Goal: Information Seeking & Learning: Stay updated

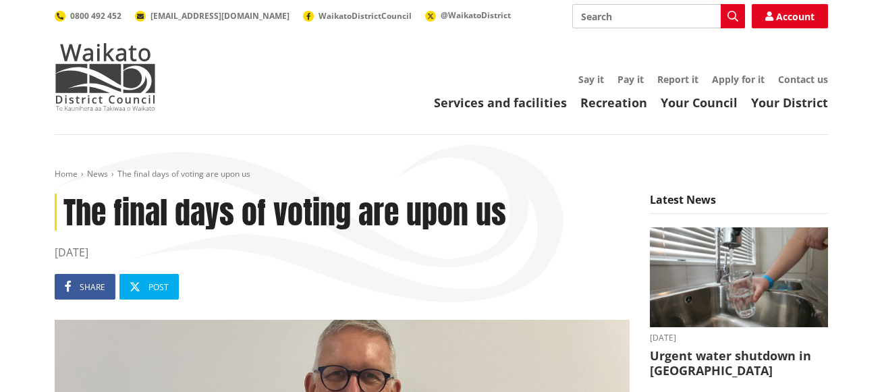
click at [592, 194] on h1 "The final days of voting are upon us" at bounding box center [342, 212] width 575 height 37
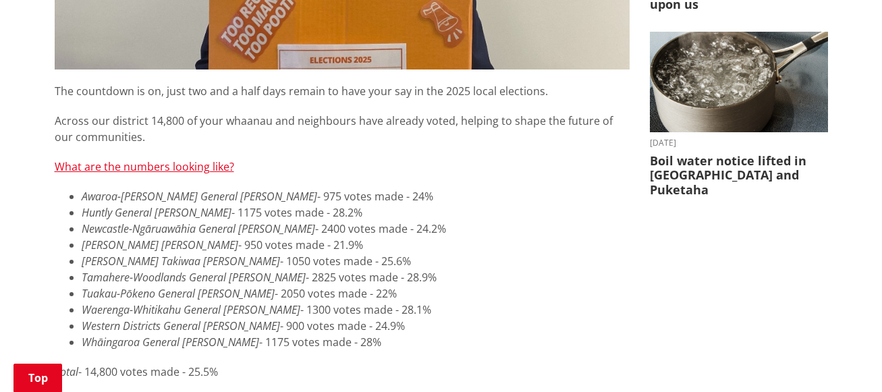
scroll to position [540, 0]
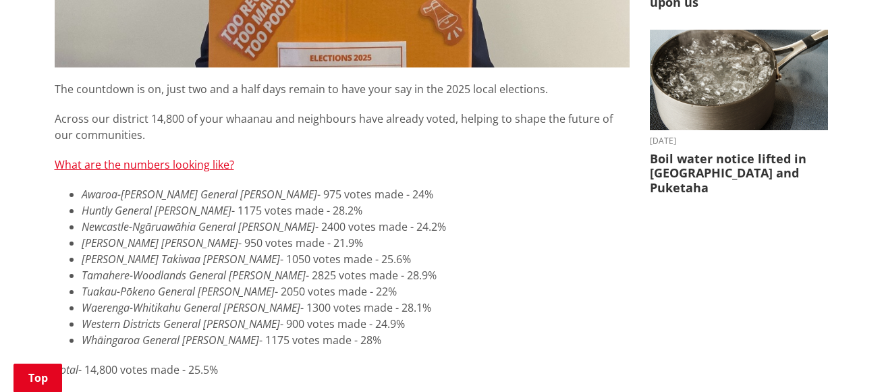
click at [577, 261] on li "[PERSON_NAME] Takiwaa Maaori [PERSON_NAME] - 1050 votes made - 25.6%" at bounding box center [356, 259] width 548 height 16
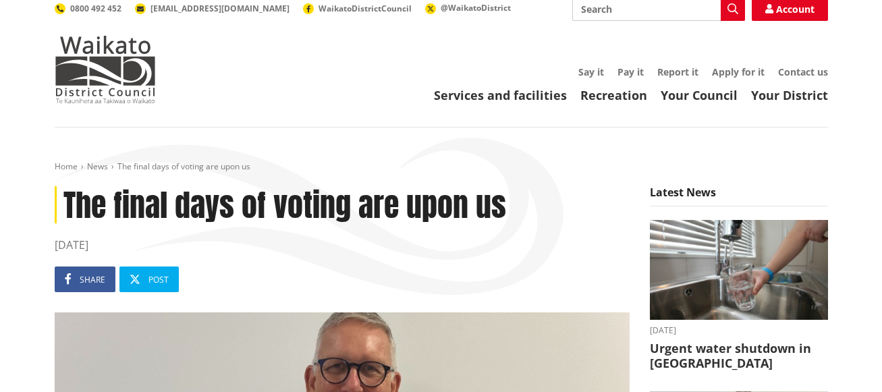
scroll to position [0, 0]
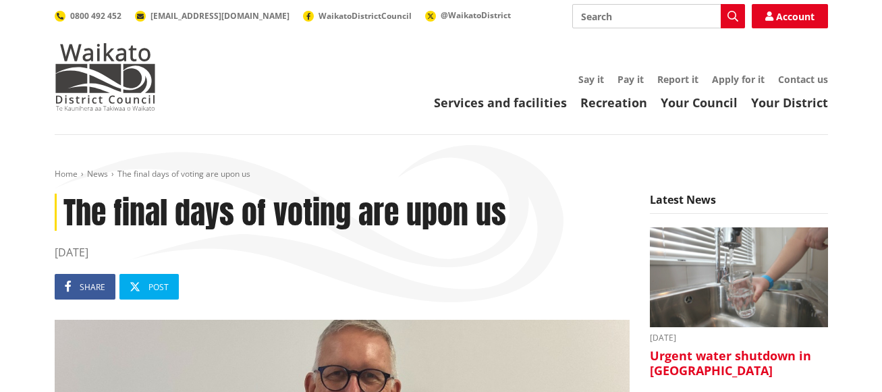
click at [681, 351] on h3 "Urgent water shutdown in [GEOGRAPHIC_DATA]" at bounding box center [739, 363] width 178 height 29
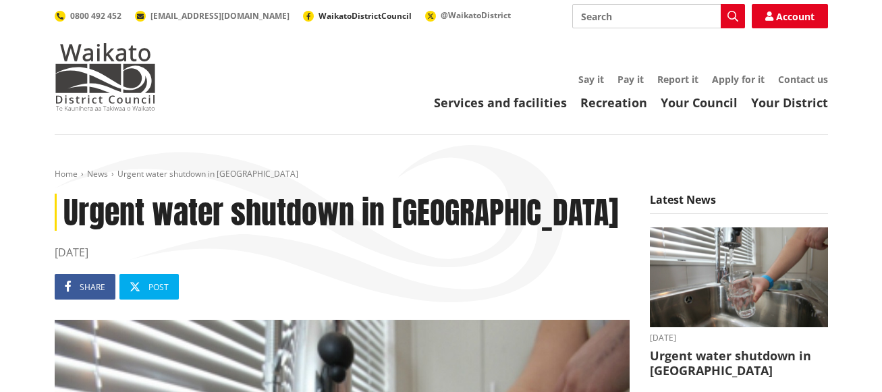
click at [318, 17] on span "WaikatoDistrictCouncil" at bounding box center [364, 15] width 93 height 11
